Goal: Find specific page/section: Find specific page/section

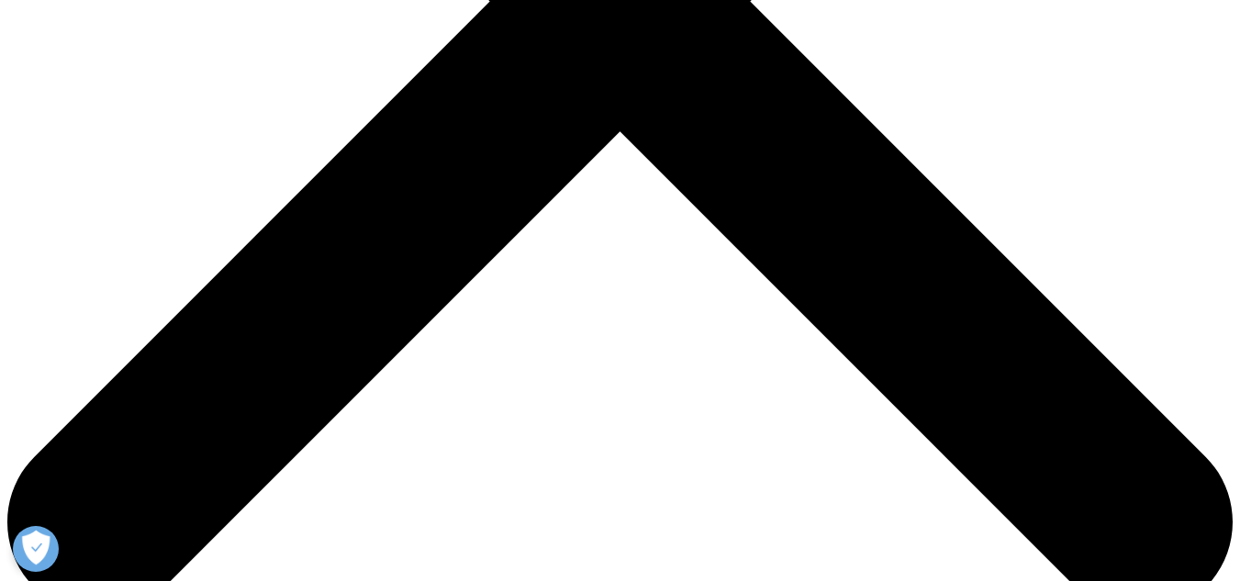
scroll to position [565, 0]
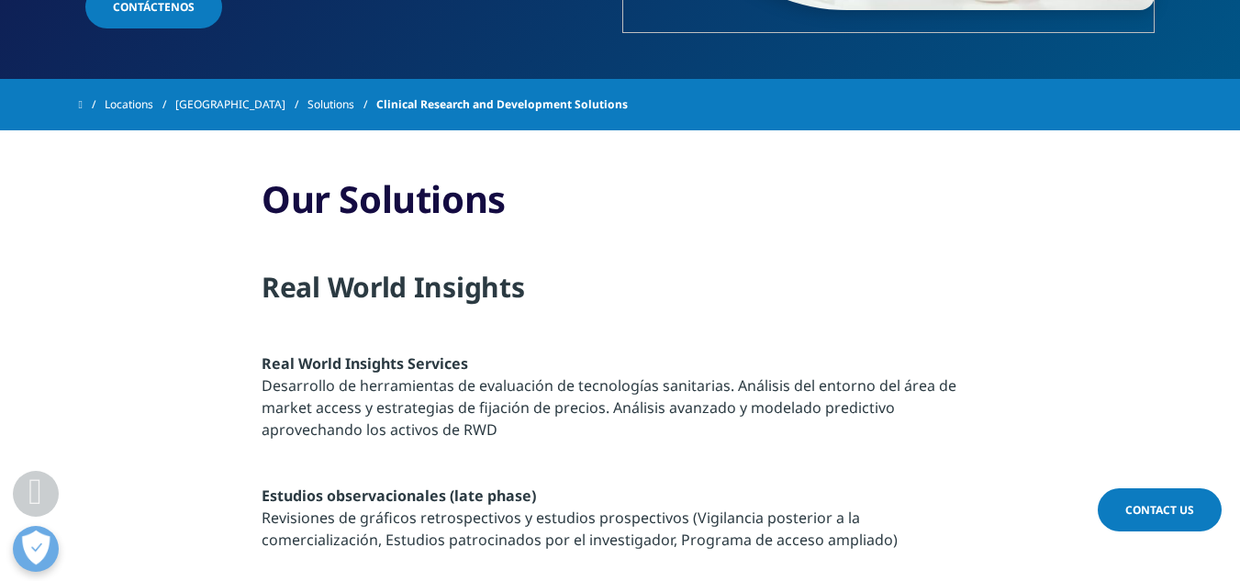
scroll to position [544, 0]
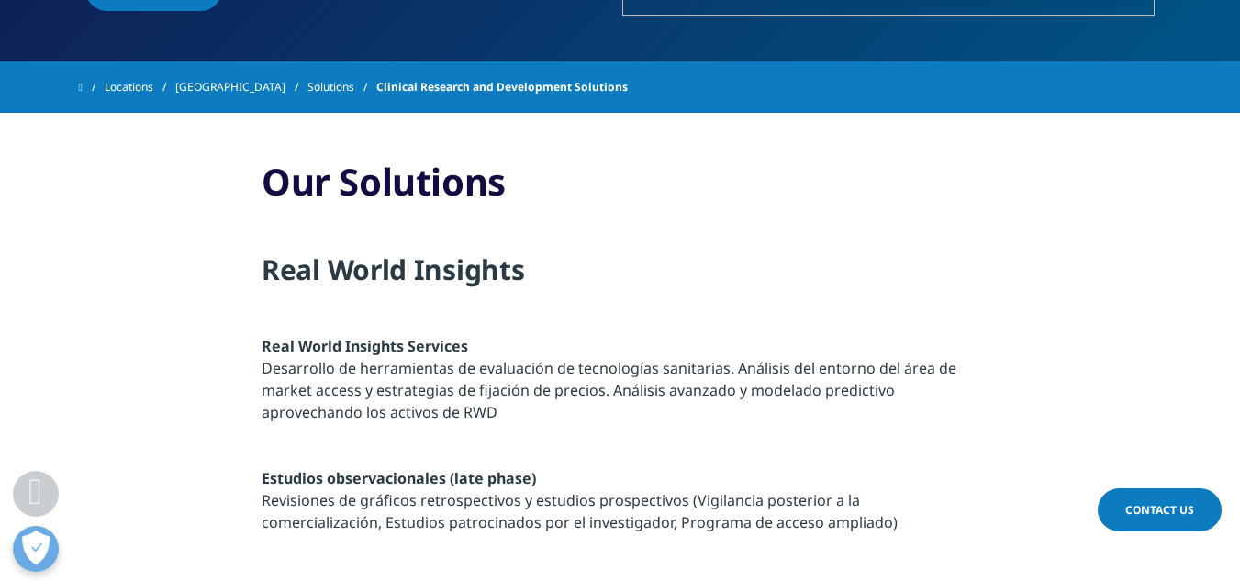
click at [227, 83] on link "[GEOGRAPHIC_DATA]" at bounding box center [241, 87] width 132 height 33
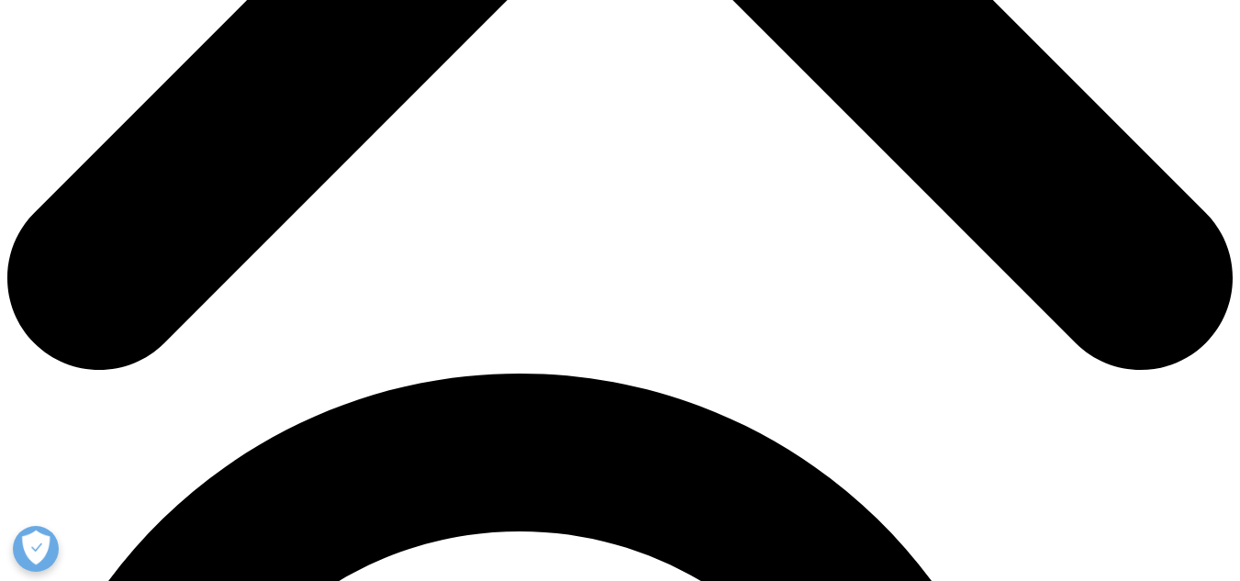
scroll to position [512, 0]
